Goal: Task Accomplishment & Management: Use online tool/utility

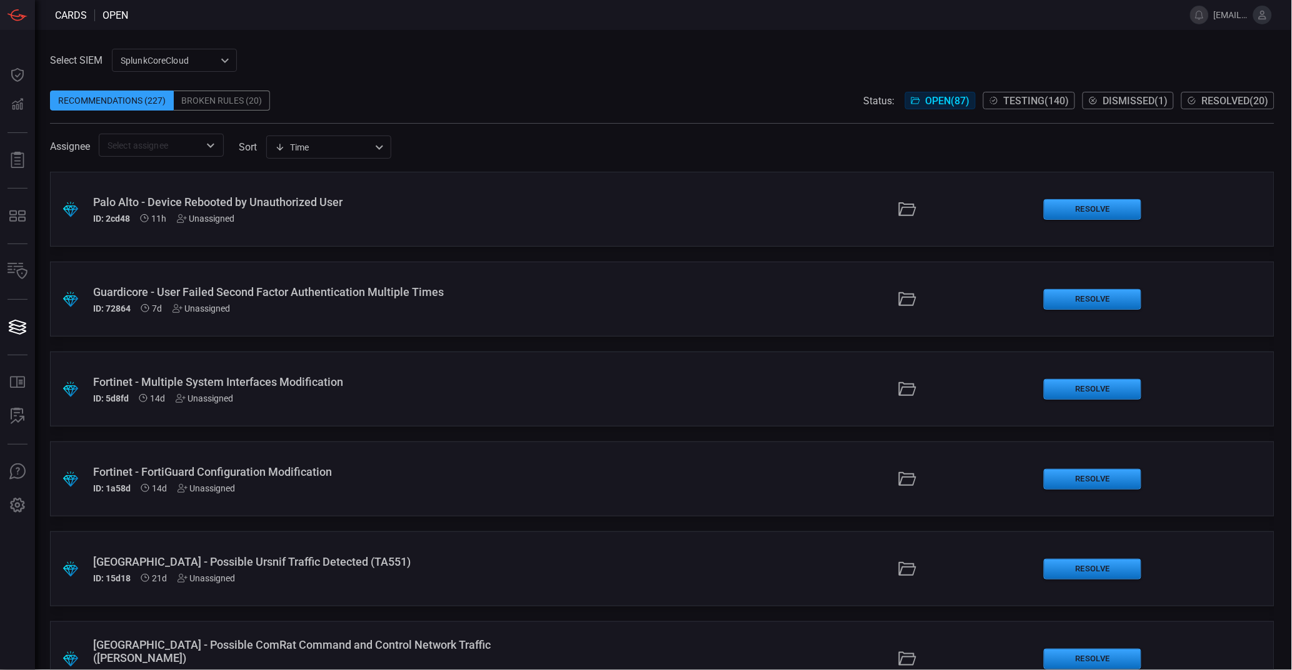
click at [149, 57] on div "SplunkCoreCloud f748d276-46a5-4bd3-b149-f2461a2fe2c5 ​" at bounding box center [174, 60] width 125 height 23
click at [166, 111] on div "Splunk TPE" at bounding box center [144, 107] width 44 height 13
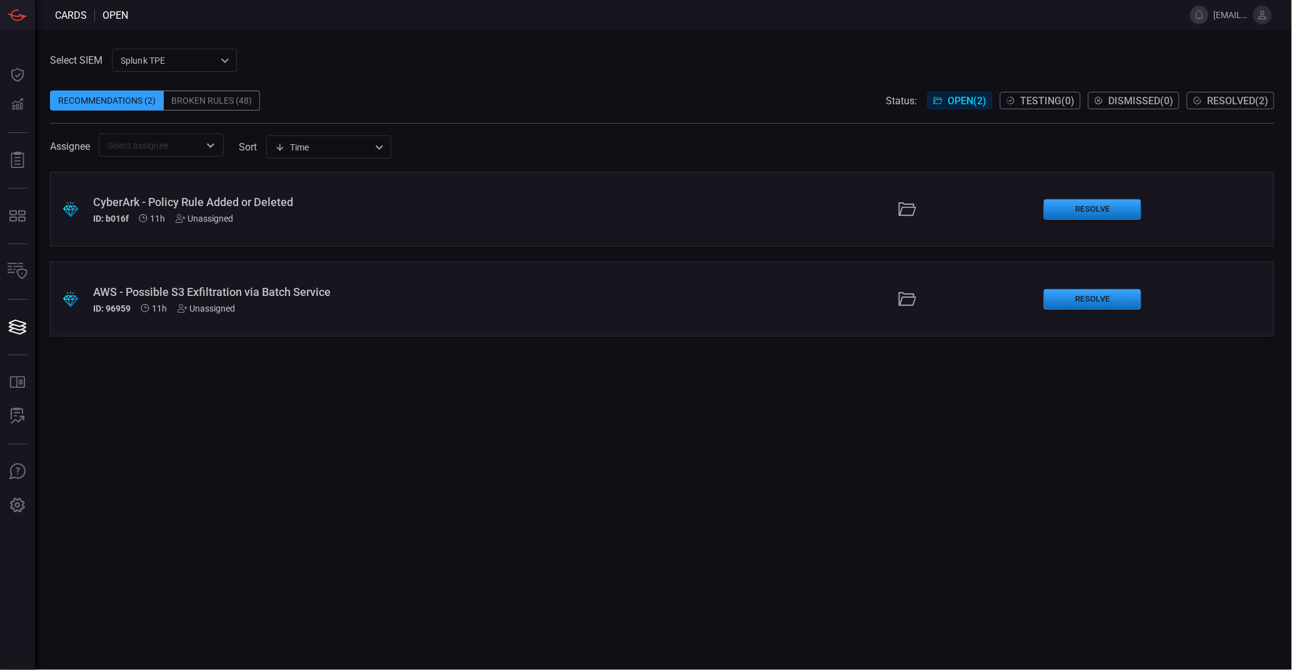
click at [233, 102] on div "Broken Rules (48)" at bounding box center [212, 101] width 96 height 20
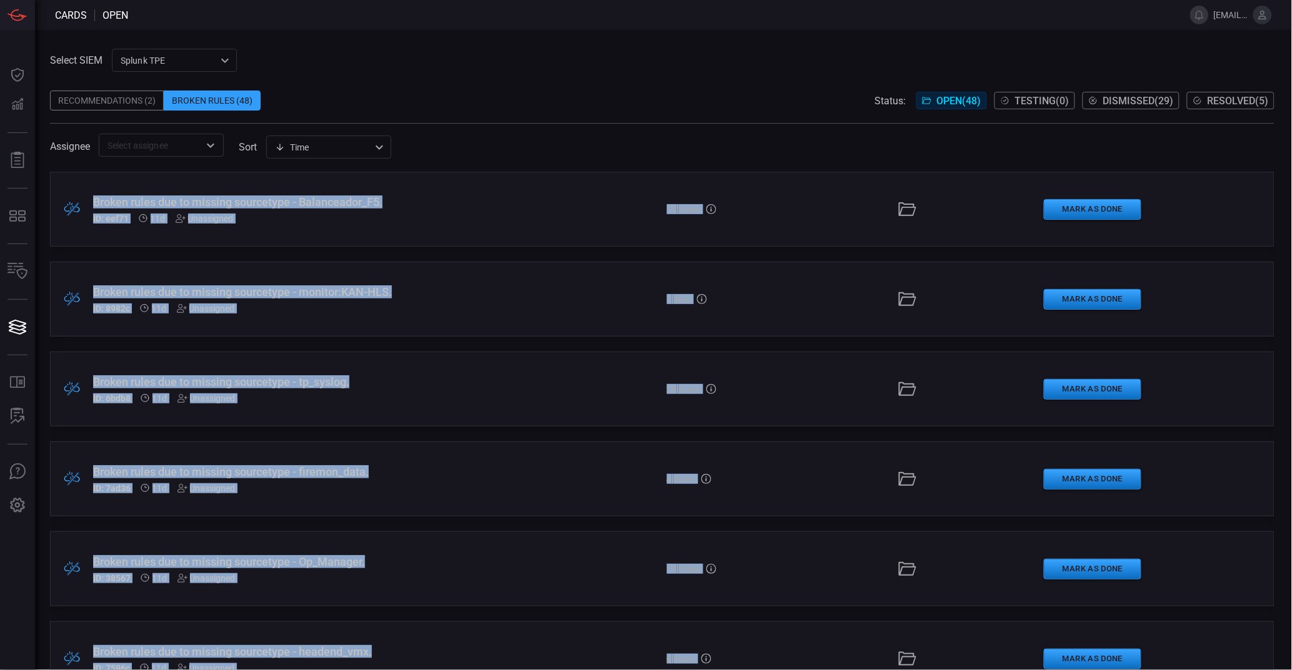
copy div "Loremi dolor sit am consect adipiscing - Elitseddoei_T5. IN: utl24 74e Dolorema…"
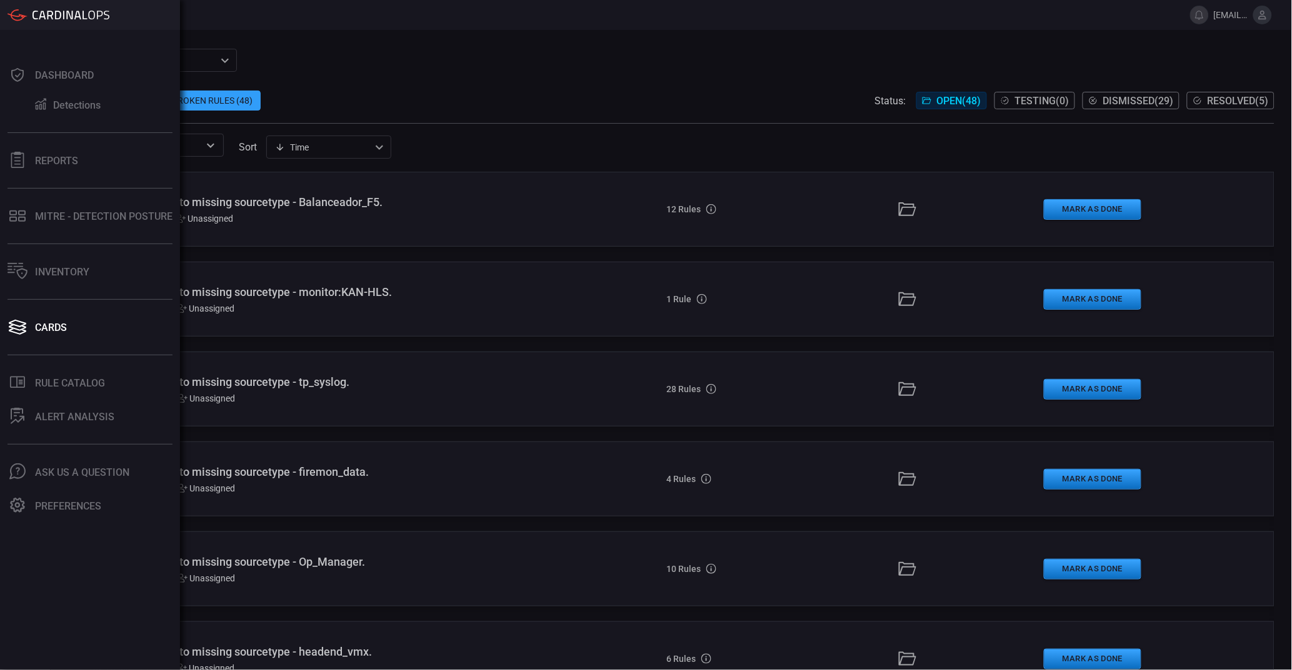
click at [20, 598] on div "Dashboard Detections Reports MITRE - Detection Posture Inventory Cards .st0_rul…" at bounding box center [90, 350] width 180 height 640
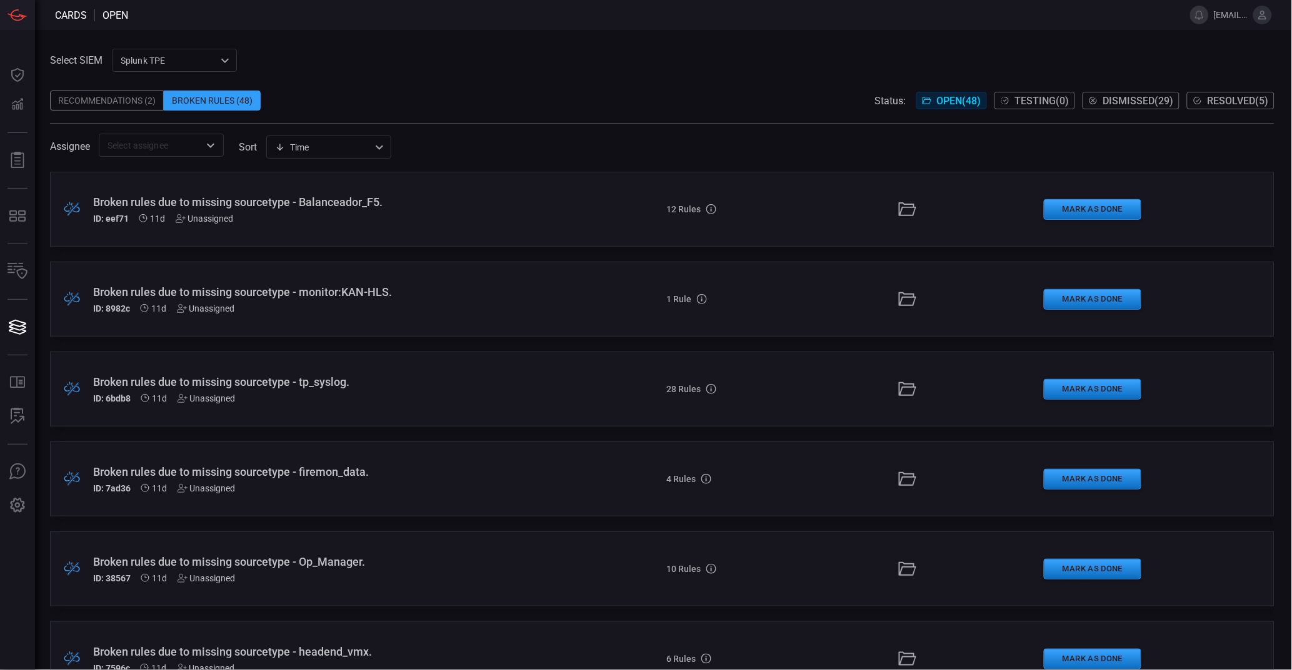
click at [476, 99] on div "Recommendations (2) Broken Rules (48) Status: Open ( 48 ) Testing ( 0 ) Dismiss…" at bounding box center [662, 101] width 1224 height 20
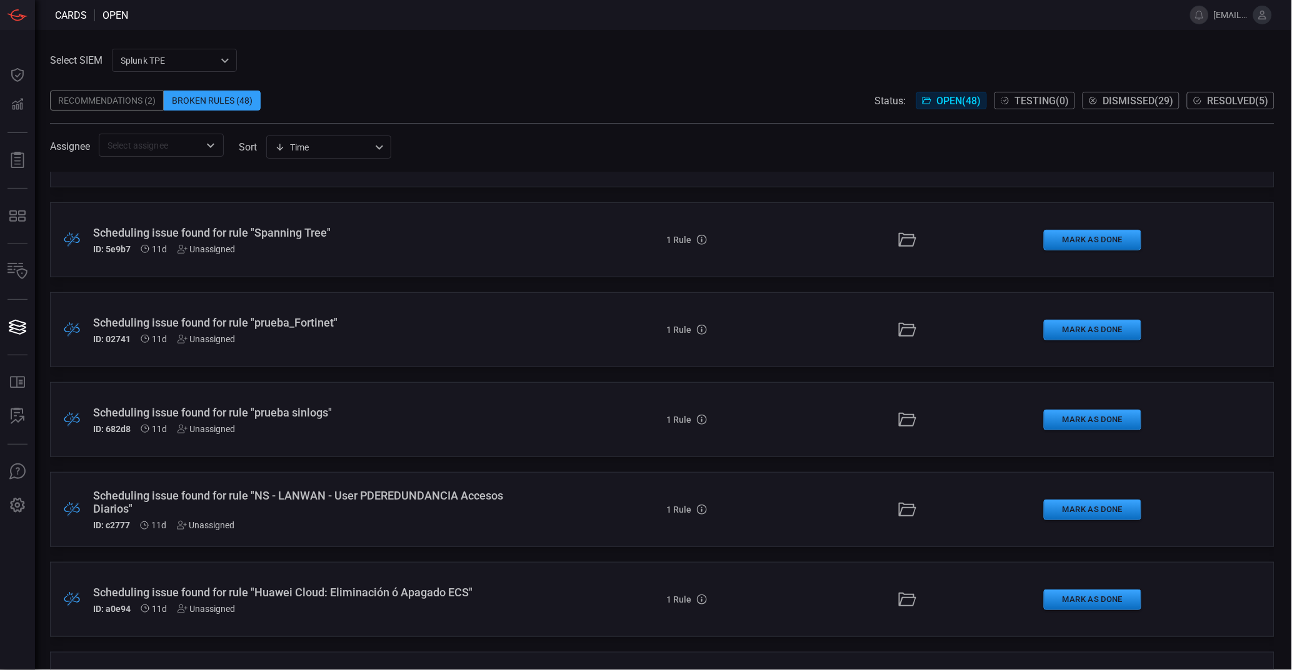
scroll to position [2000, 0]
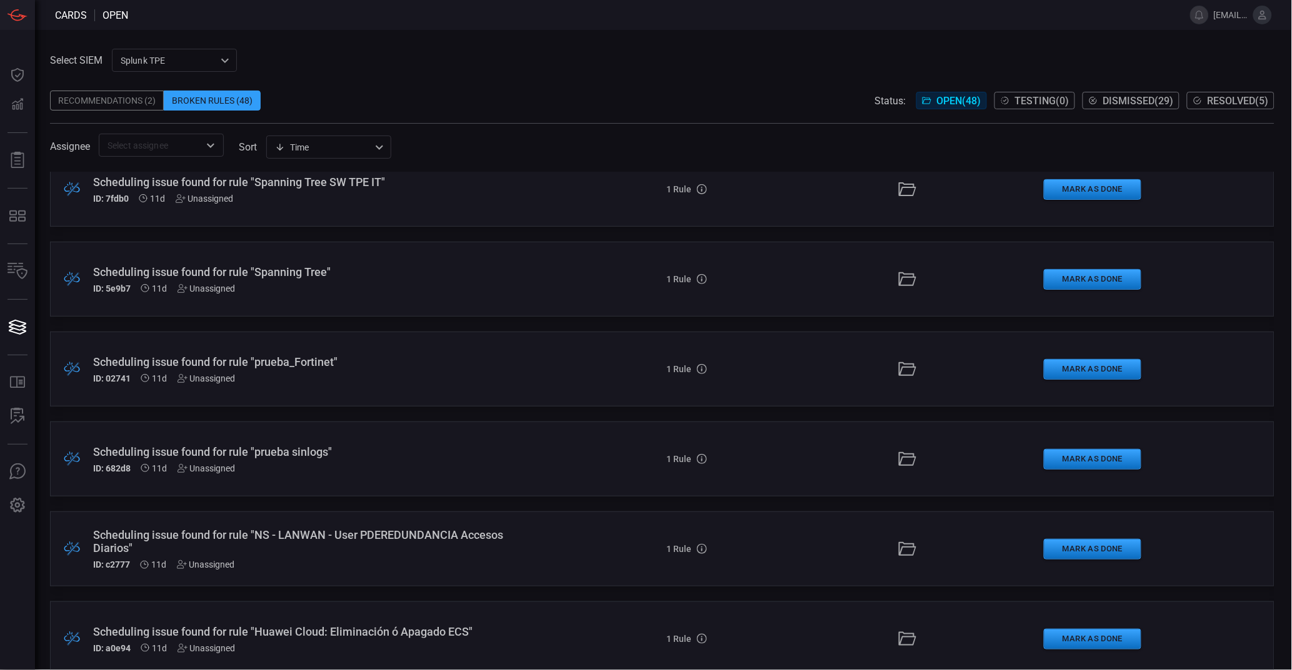
click at [290, 273] on div "Scheduling issue found for rule "Spanning Tree"" at bounding box center [314, 272] width 443 height 13
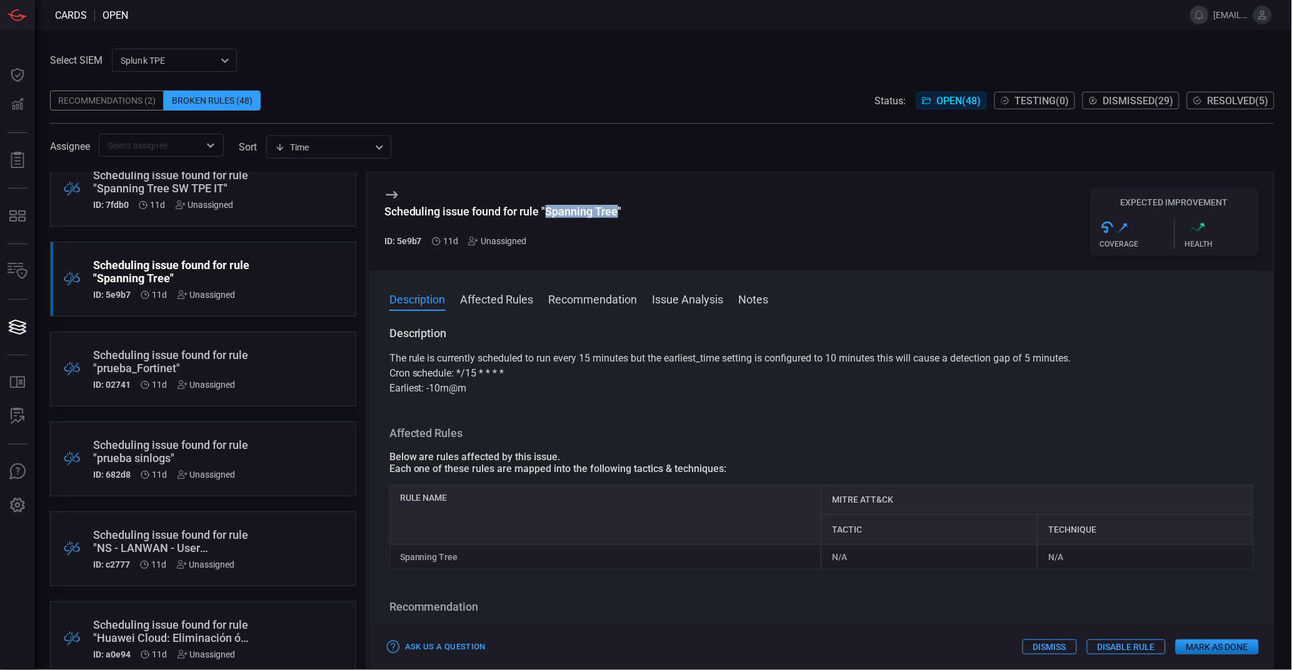
drag, startPoint x: 547, startPoint y: 213, endPoint x: 617, endPoint y: 217, distance: 70.7
click at [617, 217] on div "Scheduling issue found for rule "Spanning Tree"" at bounding box center [502, 211] width 237 height 13
copy div "Spanning Tree"
click at [507, 300] on button "Affected Rules" at bounding box center [497, 298] width 73 height 15
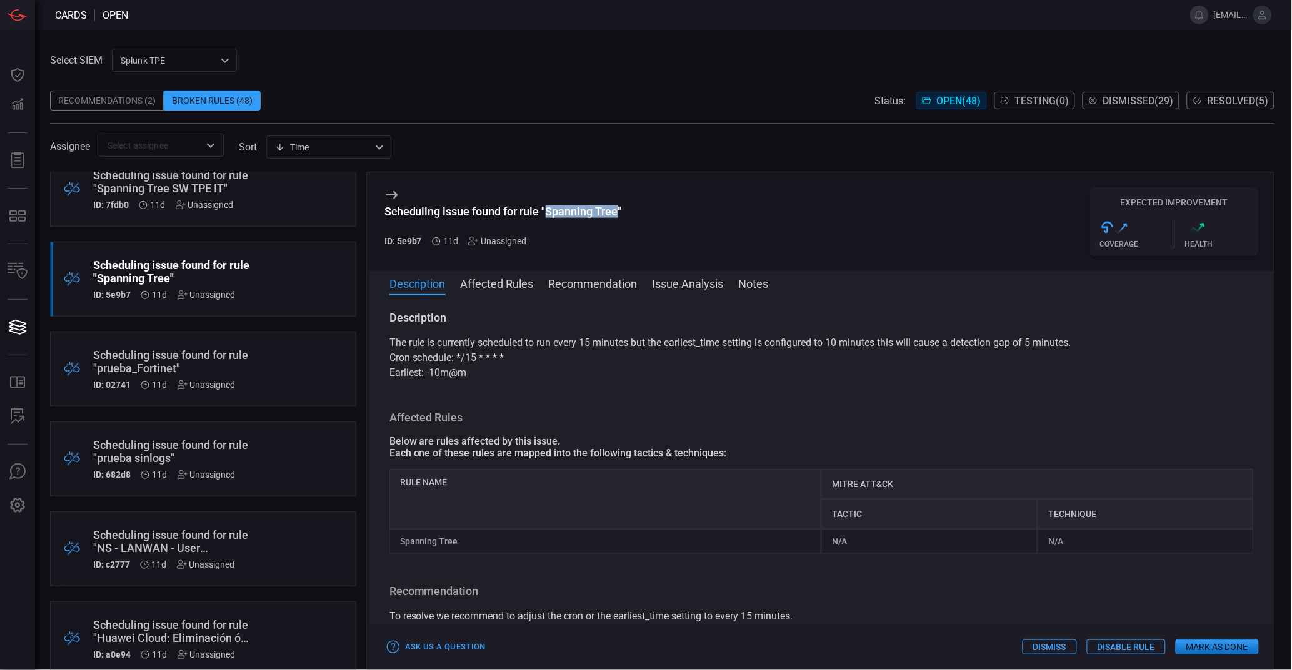
click at [707, 283] on button "Issue Analysis" at bounding box center [687, 283] width 71 height 15
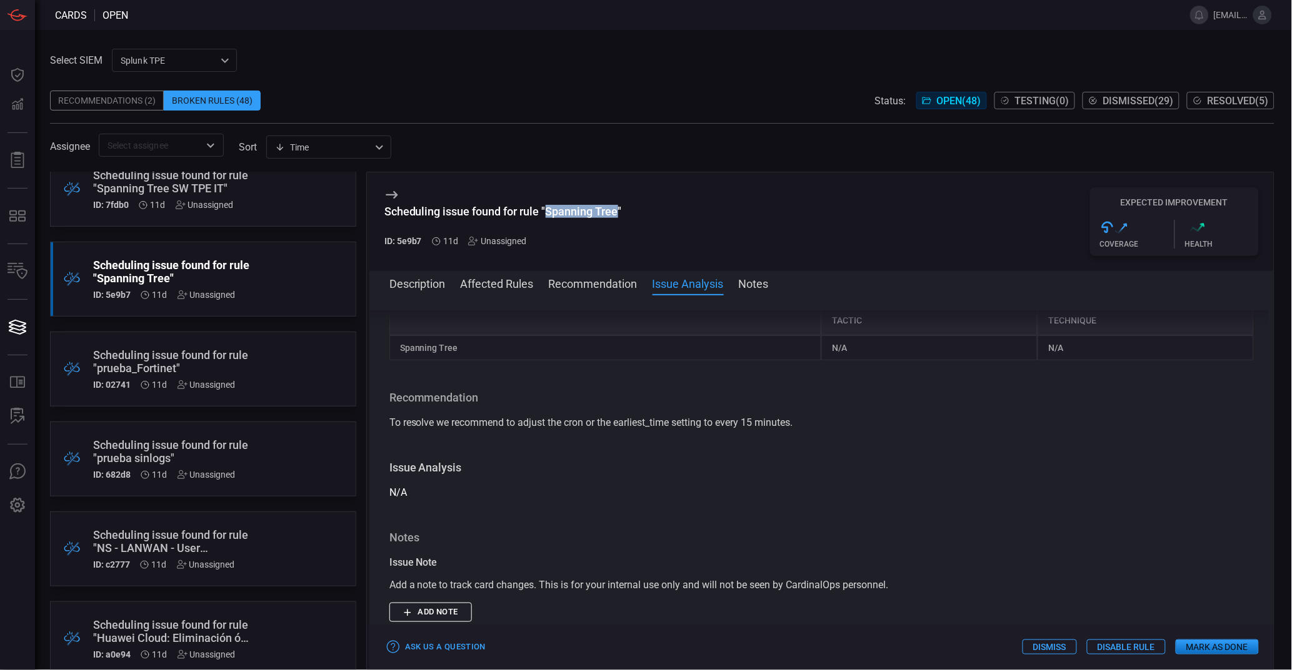
scroll to position [331, 0]
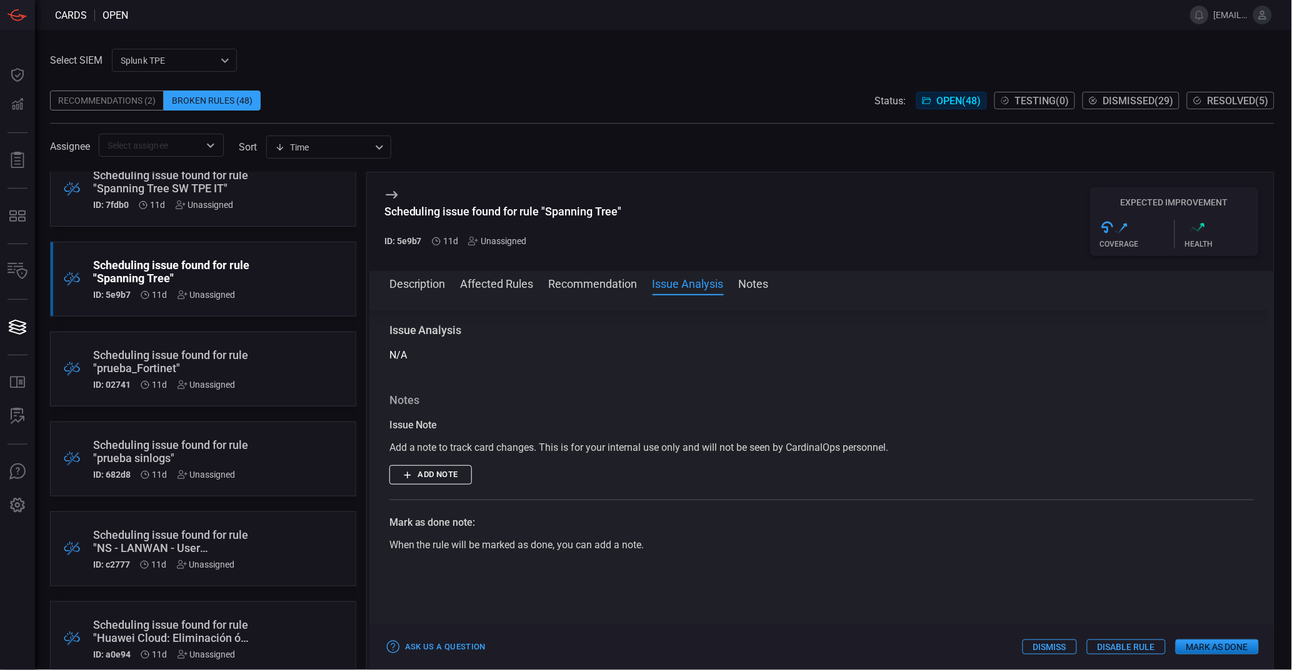
click at [732, 280] on div "Description Affected Rules Recommendation Issue Analysis Notes" at bounding box center [831, 283] width 884 height 15
click at [759, 284] on button "Notes" at bounding box center [754, 283] width 30 height 15
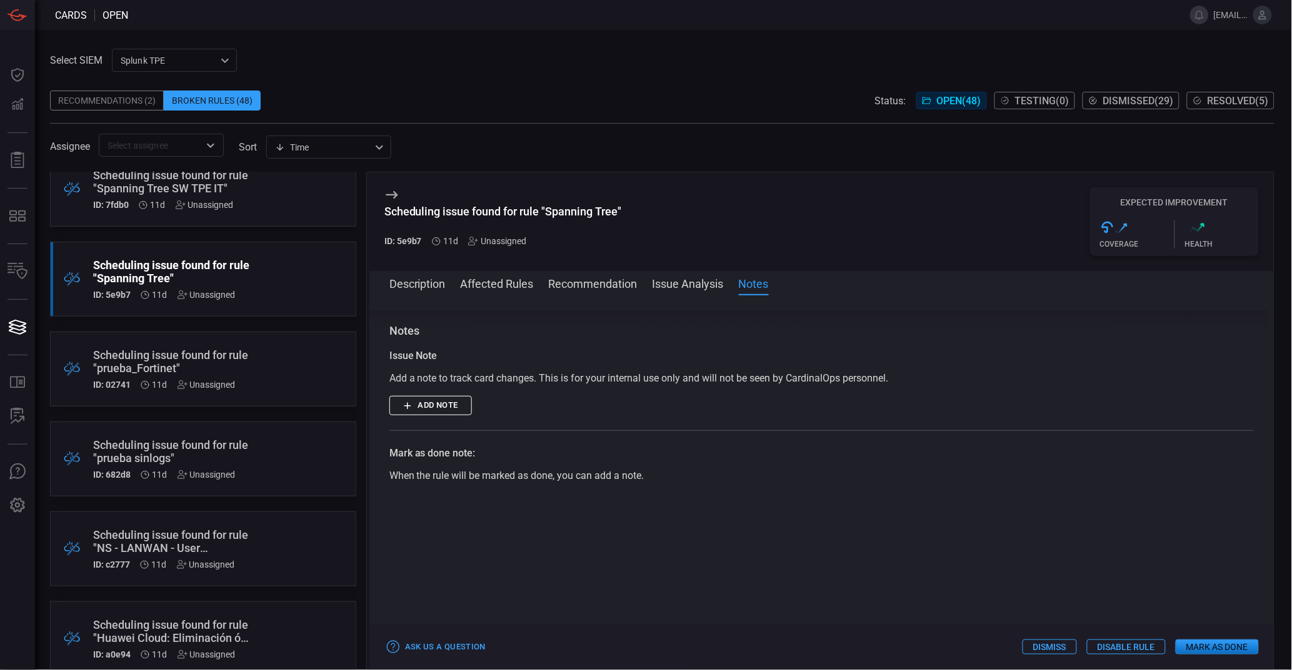
click at [511, 287] on button "Affected Rules" at bounding box center [497, 283] width 73 height 15
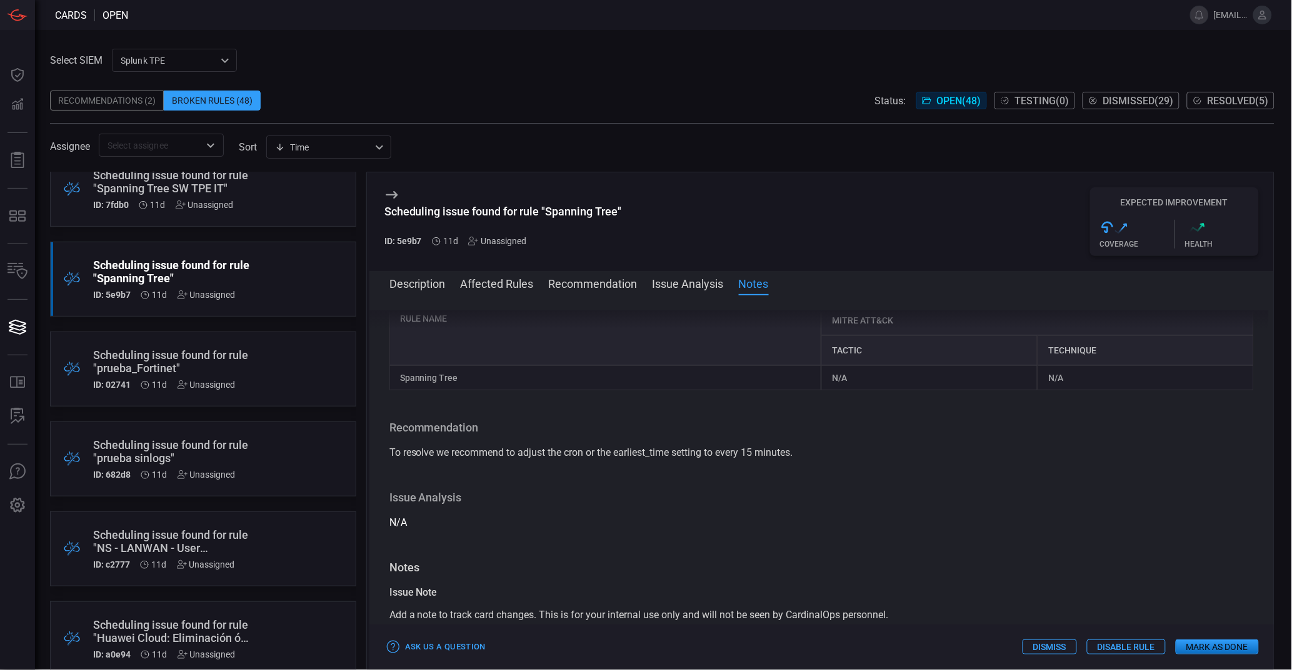
scroll to position [87, 0]
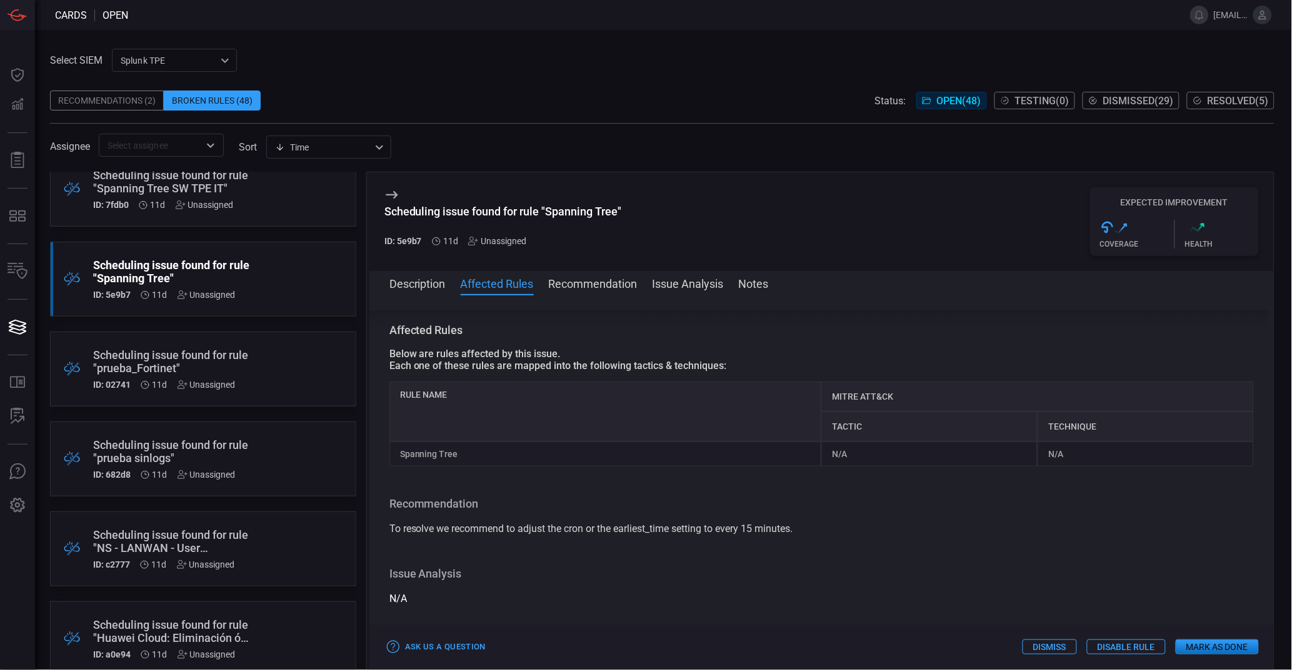
click at [1219, 643] on button "Mark as Done" at bounding box center [1216, 647] width 83 height 15
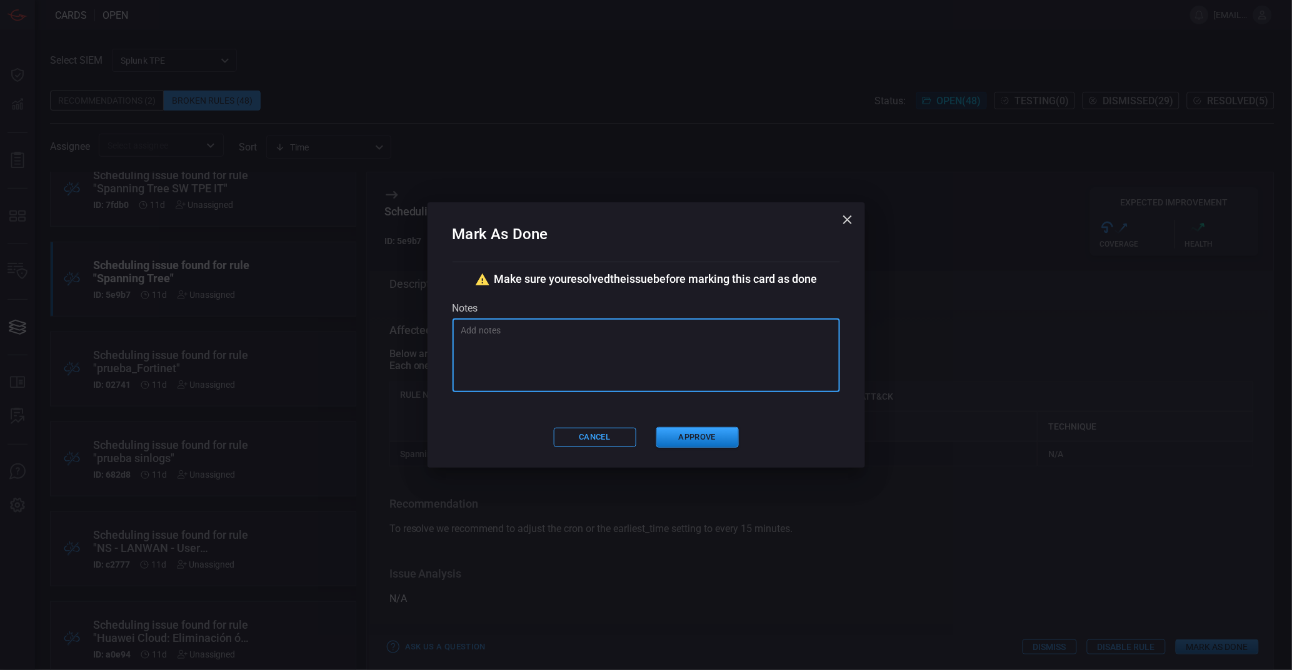
click at [606, 350] on textarea at bounding box center [646, 355] width 370 height 62
type textarea "corregido"
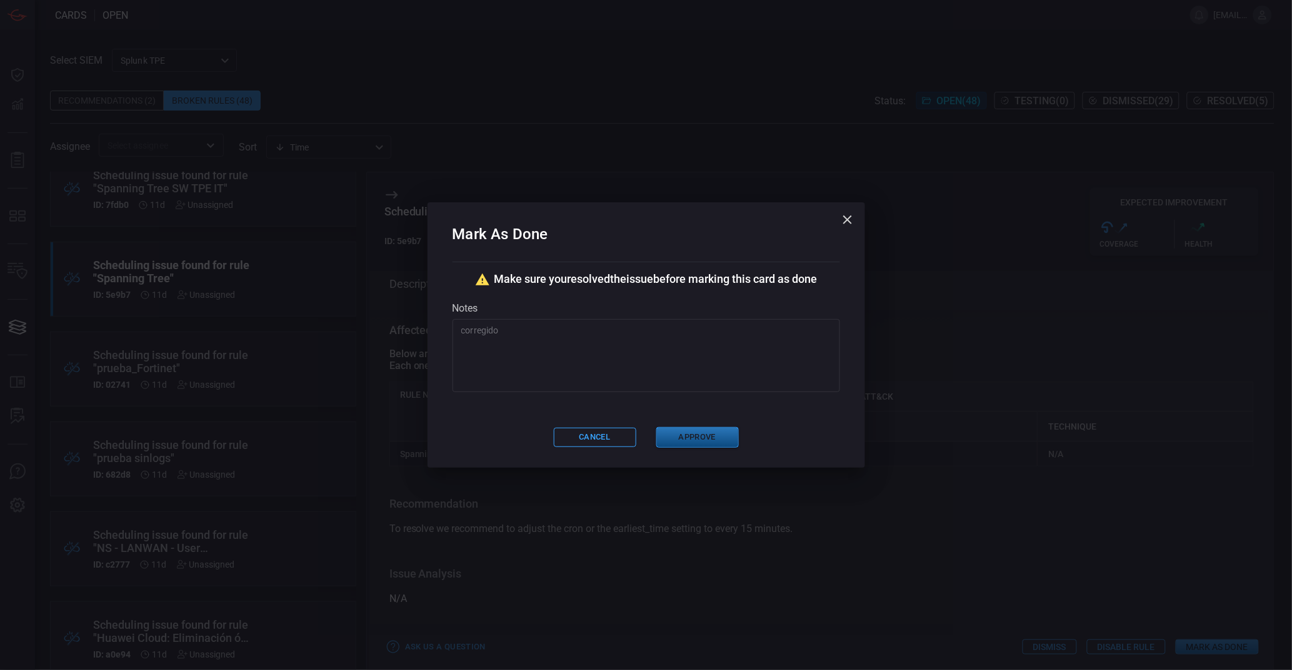
click at [694, 443] on button "Approve" at bounding box center [697, 437] width 82 height 21
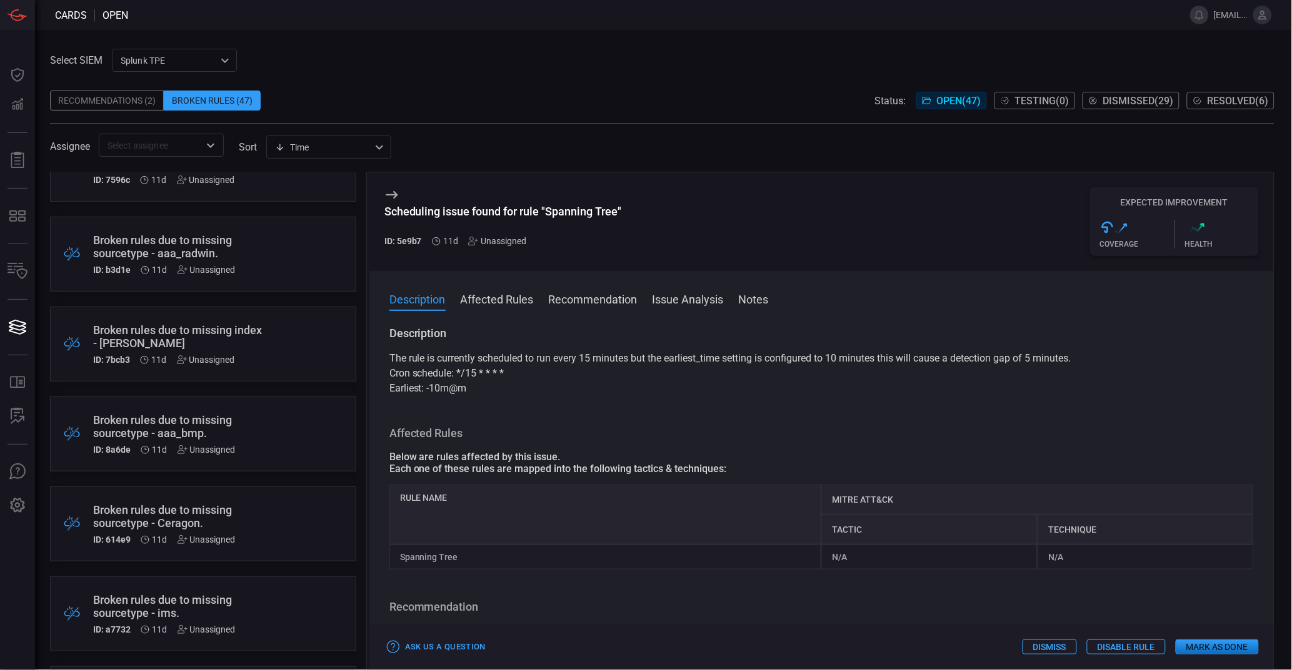
scroll to position [499, 0]
click at [196, 336] on div "Broken rules due to missing index - [PERSON_NAME]" at bounding box center [179, 333] width 172 height 26
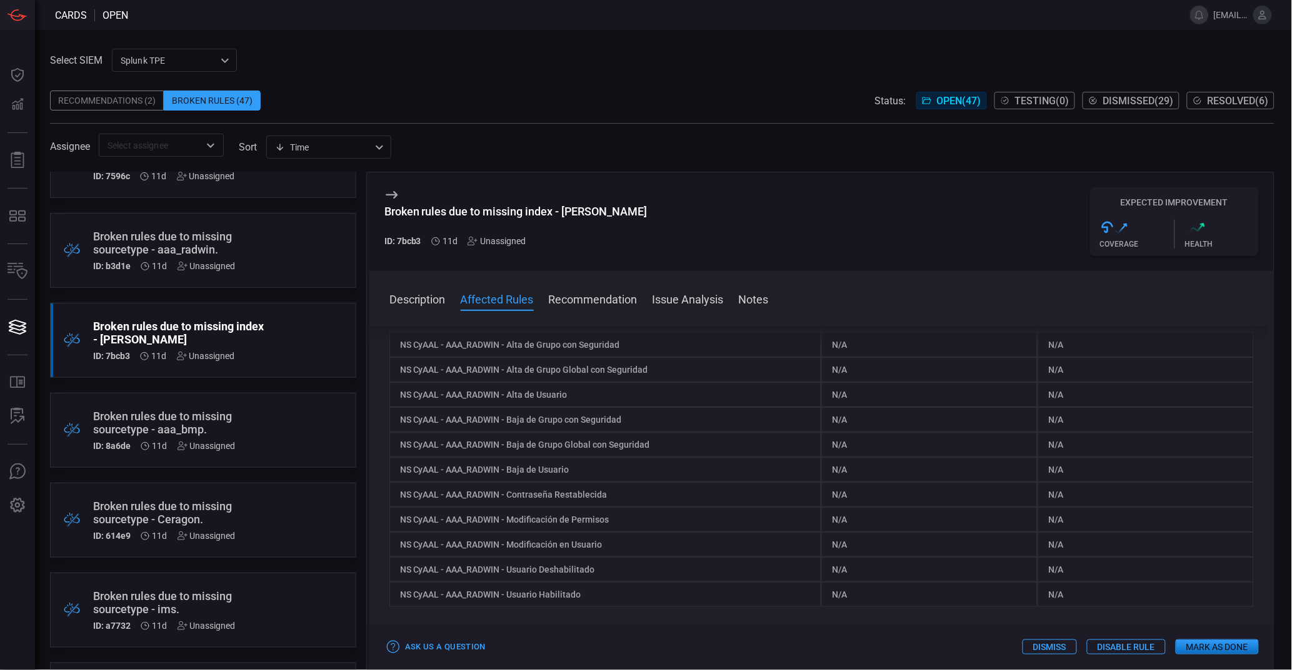
scroll to position [139, 0]
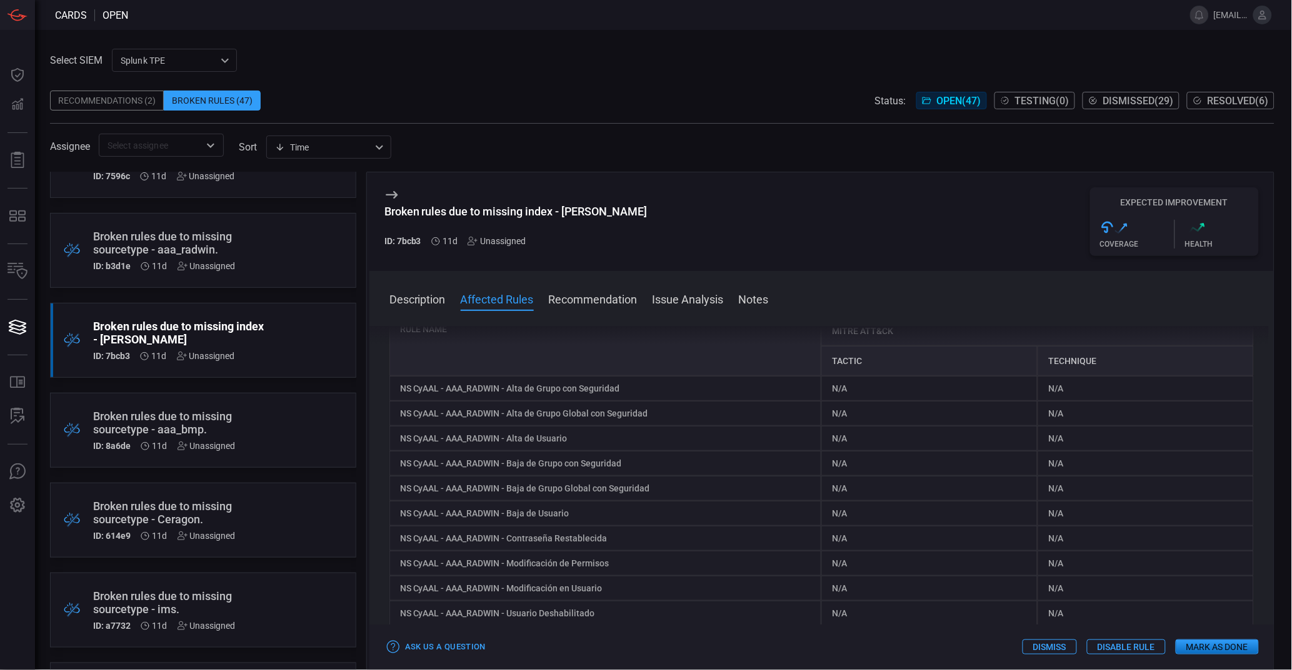
click at [431, 304] on button "Description" at bounding box center [417, 298] width 56 height 15
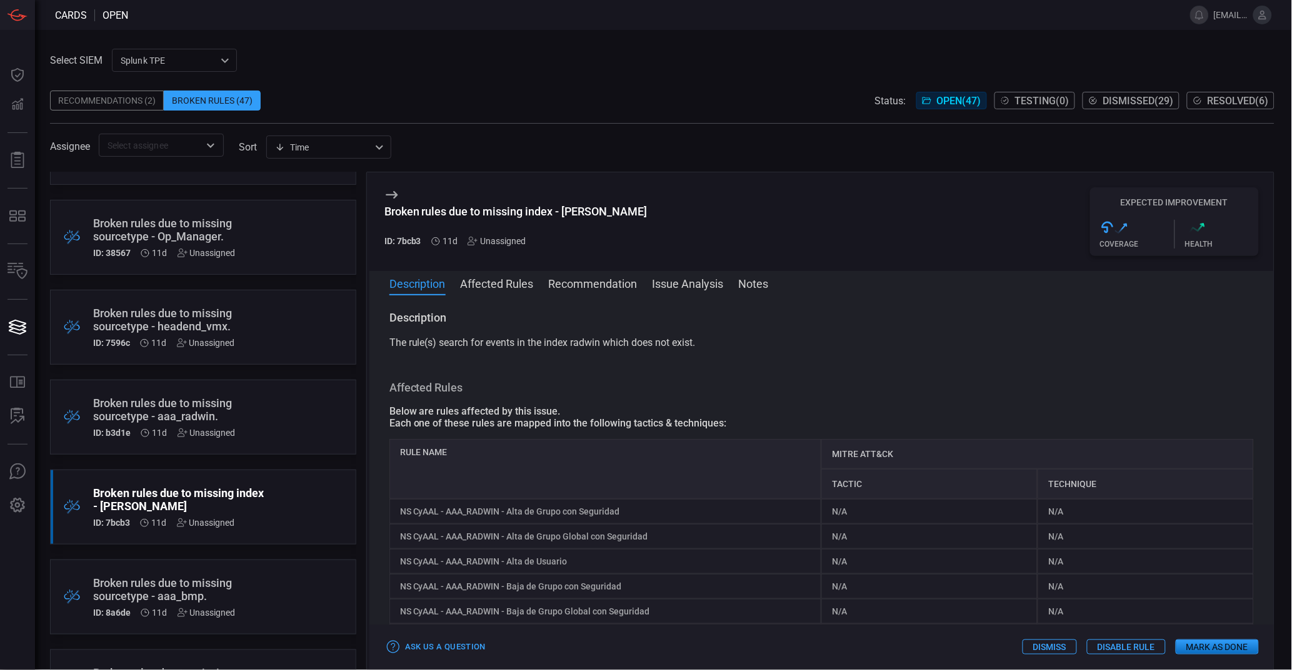
scroll to position [0, 0]
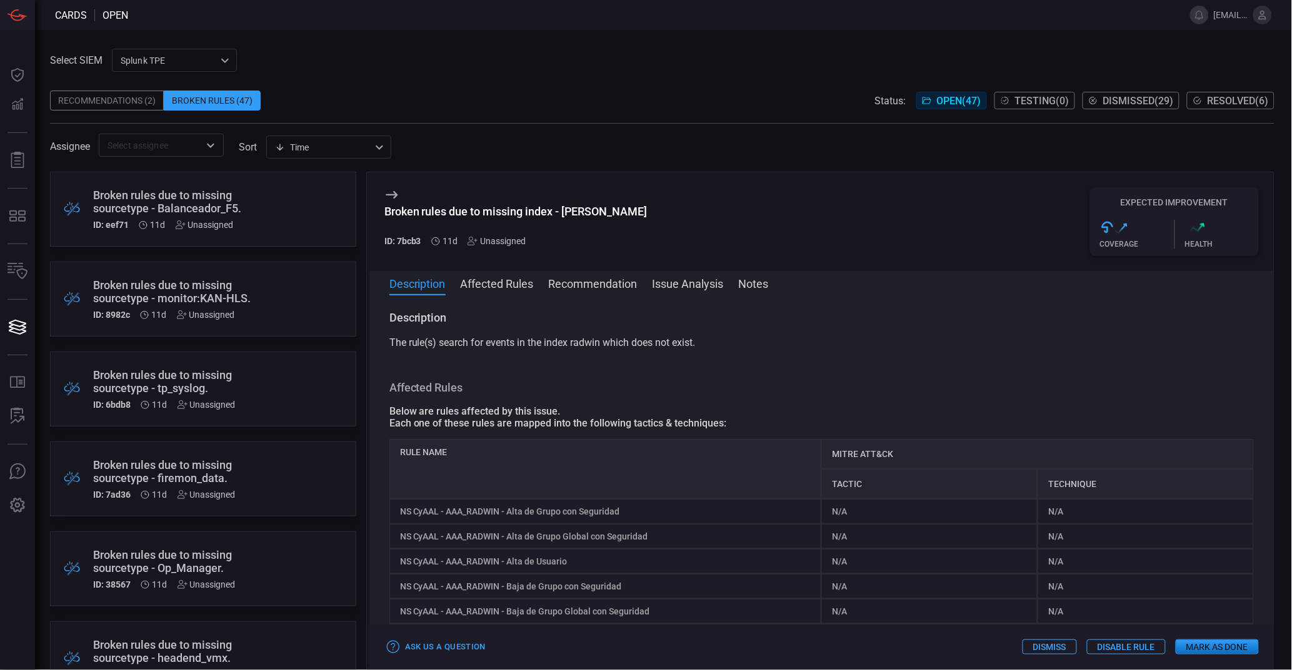
click at [207, 96] on div "Broken Rules (47)" at bounding box center [212, 101] width 97 height 20
click at [119, 96] on div "Recommendations (2)" at bounding box center [107, 101] width 114 height 20
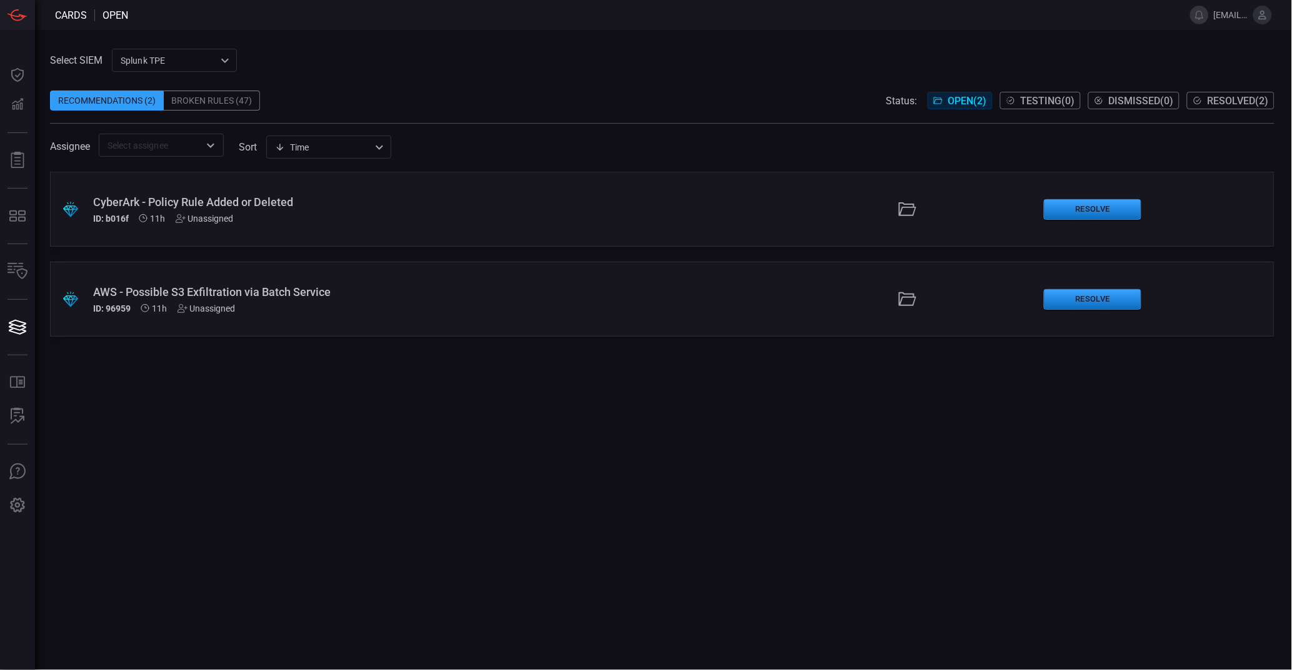
click at [203, 100] on div "Broken Rules (47)" at bounding box center [212, 101] width 96 height 20
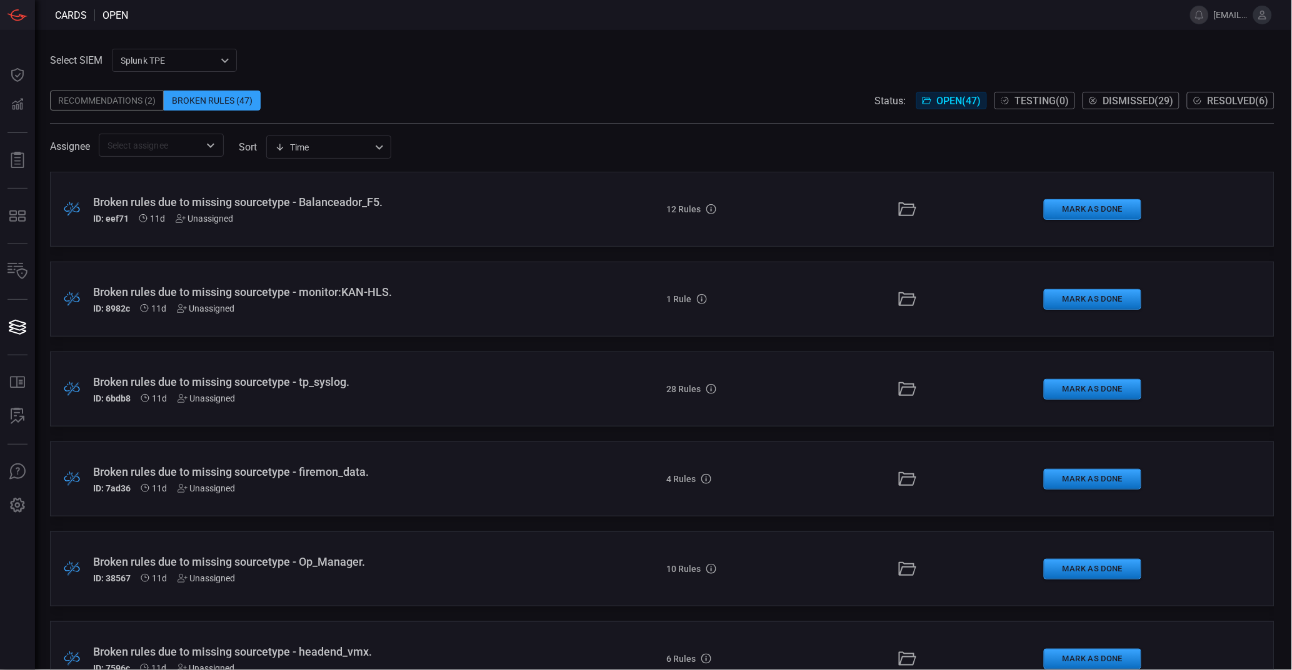
click at [181, 62] on div "Splunk TPE 1e2e8ad1-9f42-4d8b-bcd8-2b3f9d333f5b ​" at bounding box center [174, 60] width 125 height 23
click at [189, 89] on div "SplunkCoreCloud" at bounding box center [156, 87] width 68 height 13
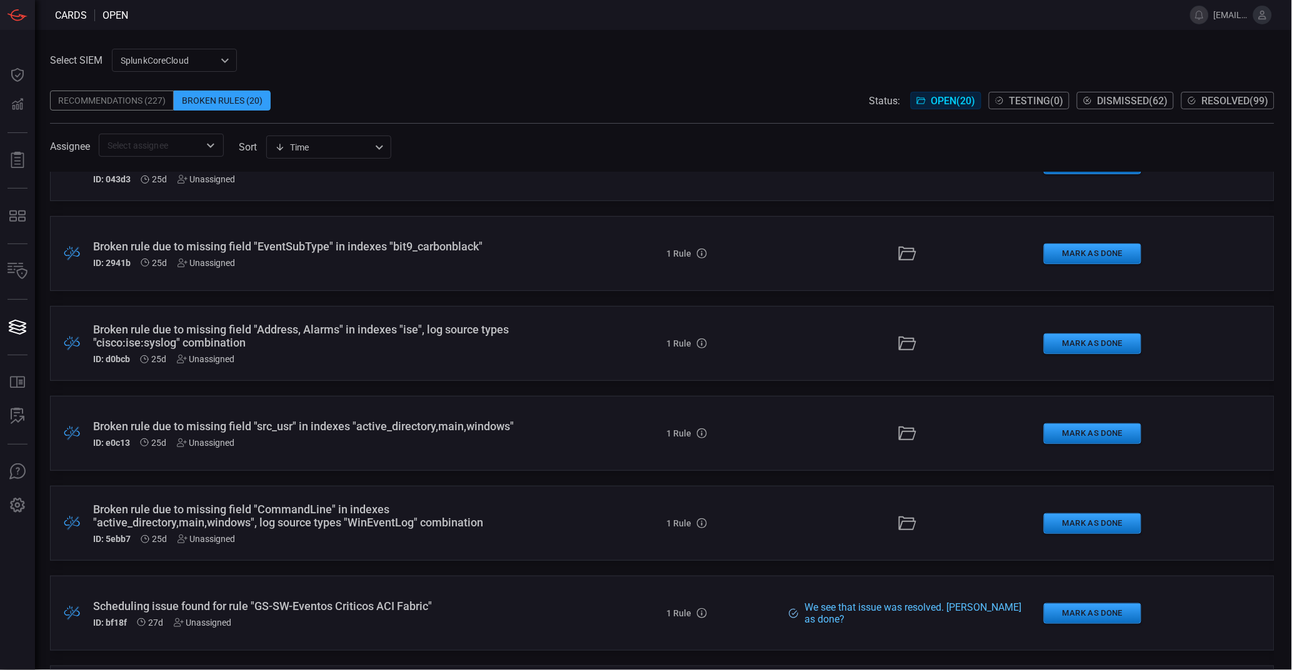
scroll to position [83, 0]
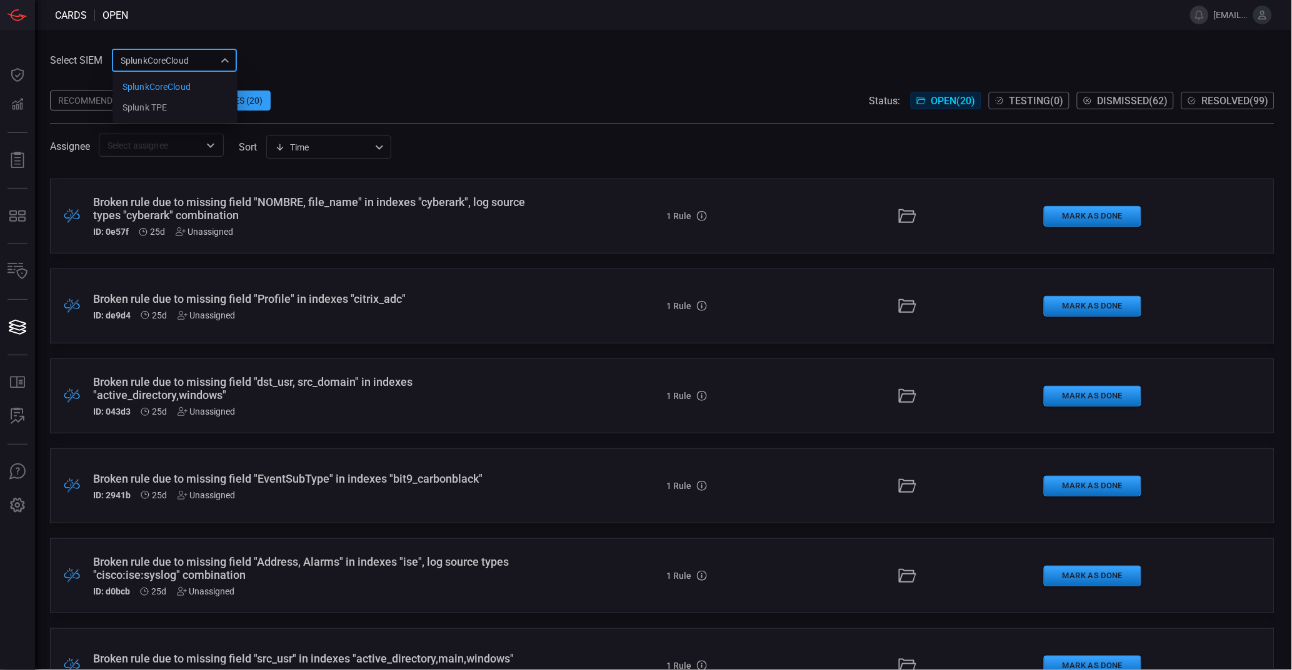
click at [186, 61] on div "SplunkCoreCloud f748d276-46a5-4bd3-b149-f2461a2fe2c5 SplunkCoreCloud Splunk TPE…" at bounding box center [174, 60] width 125 height 23
click at [191, 106] on li "Splunk TPE" at bounding box center [174, 107] width 125 height 21
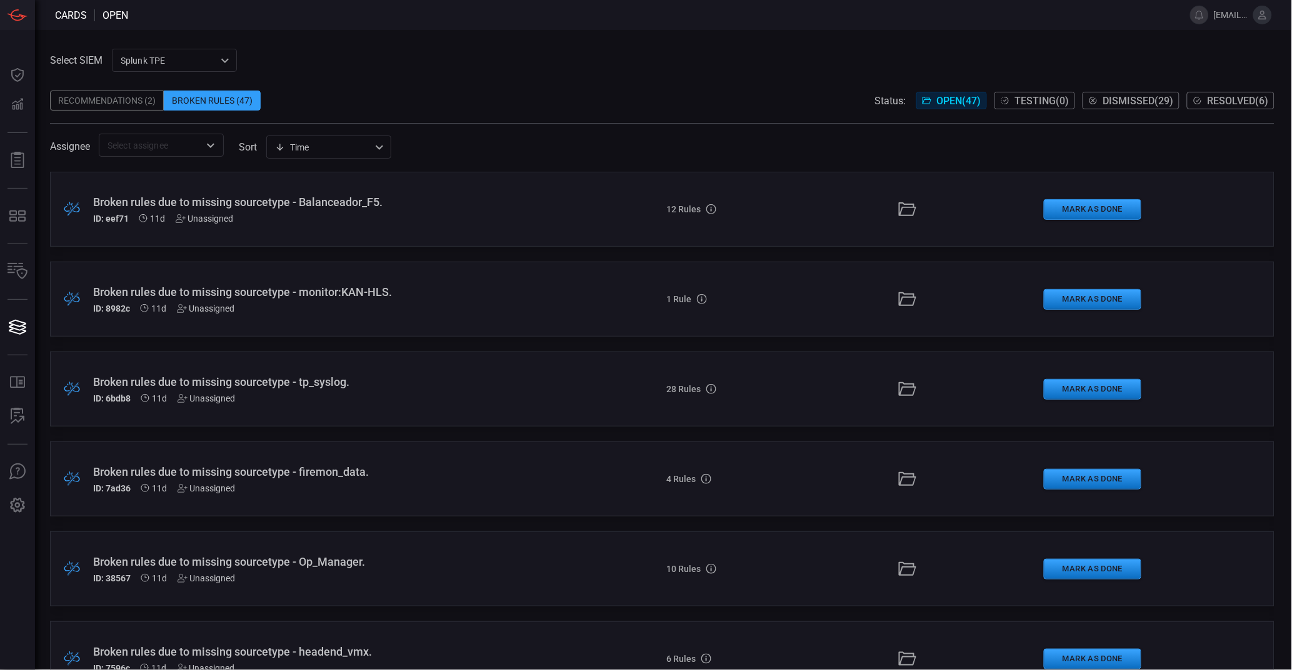
click at [1240, 106] on span "Resolved ( 6 )" at bounding box center [1237, 101] width 61 height 12
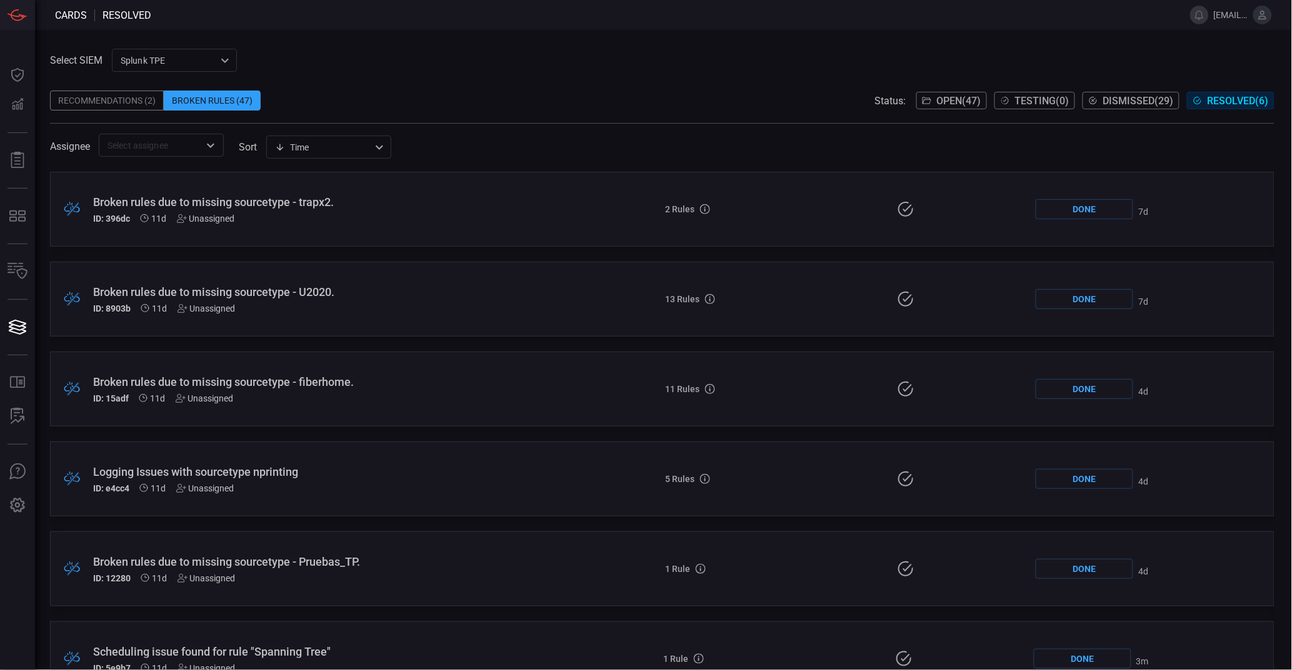
click at [950, 106] on span "Open ( 47 )" at bounding box center [959, 101] width 44 height 12
